Goal: Transaction & Acquisition: Purchase product/service

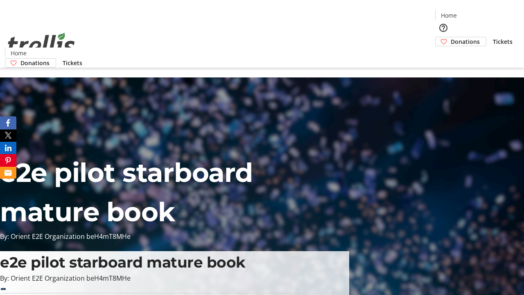
click at [451, 37] on span "Donations" at bounding box center [465, 41] width 29 height 9
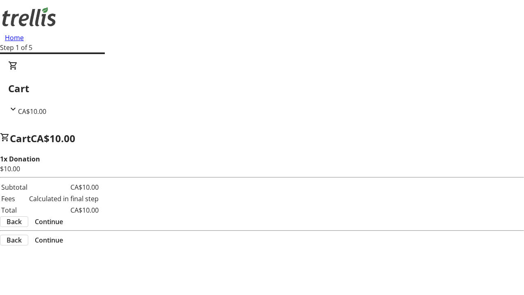
select select "CA"
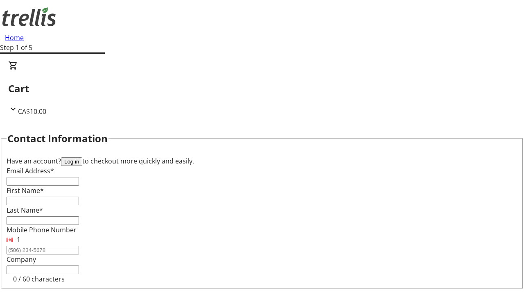
click at [82, 157] on button "Log in" at bounding box center [71, 161] width 21 height 9
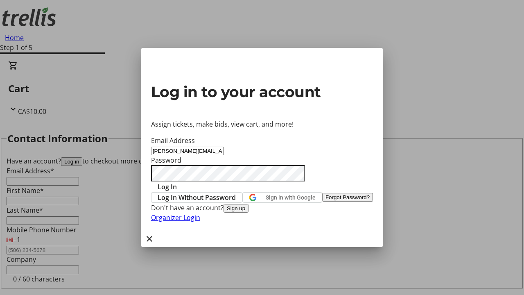
type input "[PERSON_NAME][EMAIL_ADDRESS][DOMAIN_NAME]"
click at [177, 182] on span "Log In" at bounding box center [167, 187] width 19 height 10
